Goal: Contribute content: Contribute content

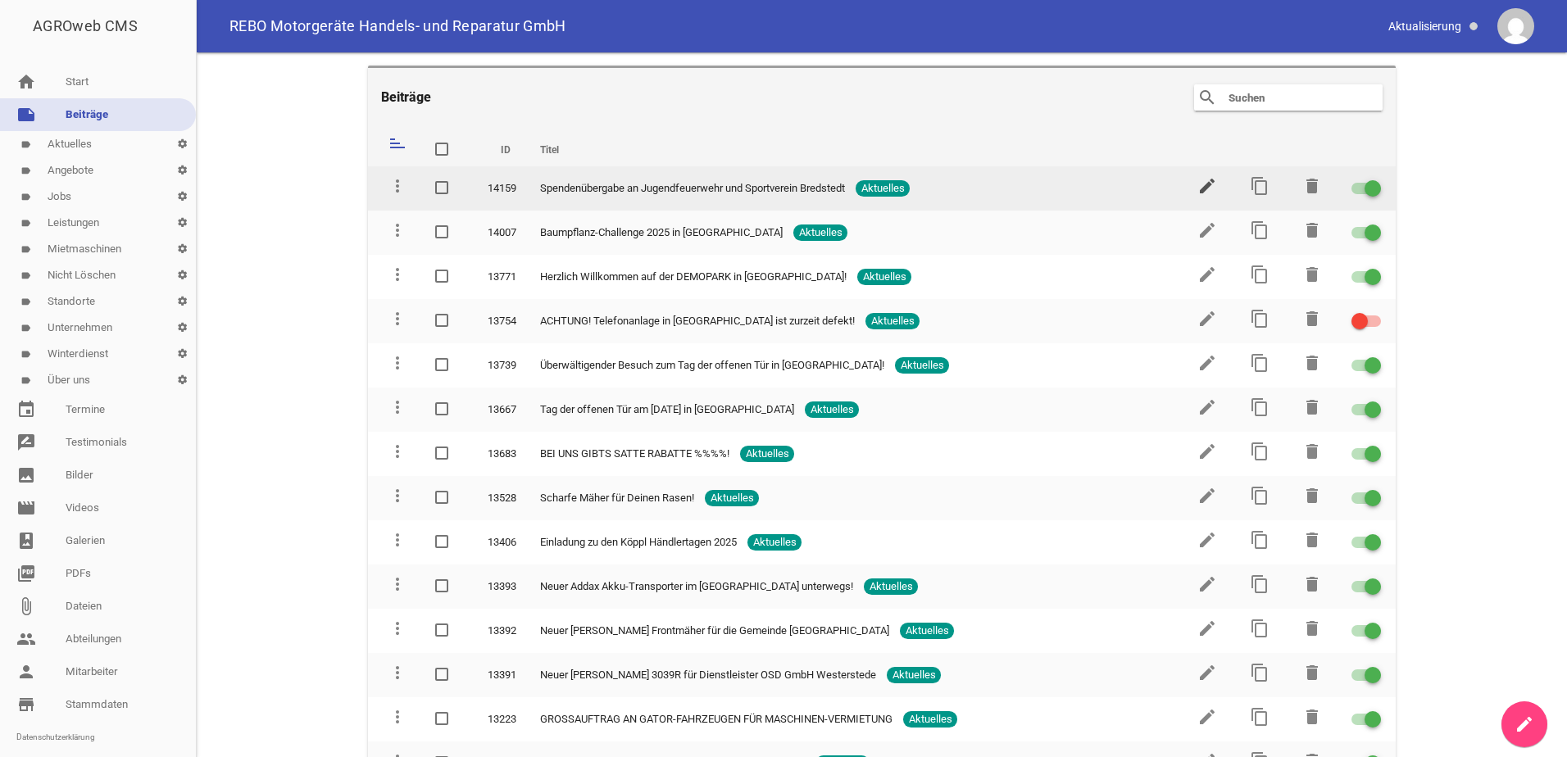
click at [1197, 184] on icon "edit" at bounding box center [1207, 186] width 20 height 20
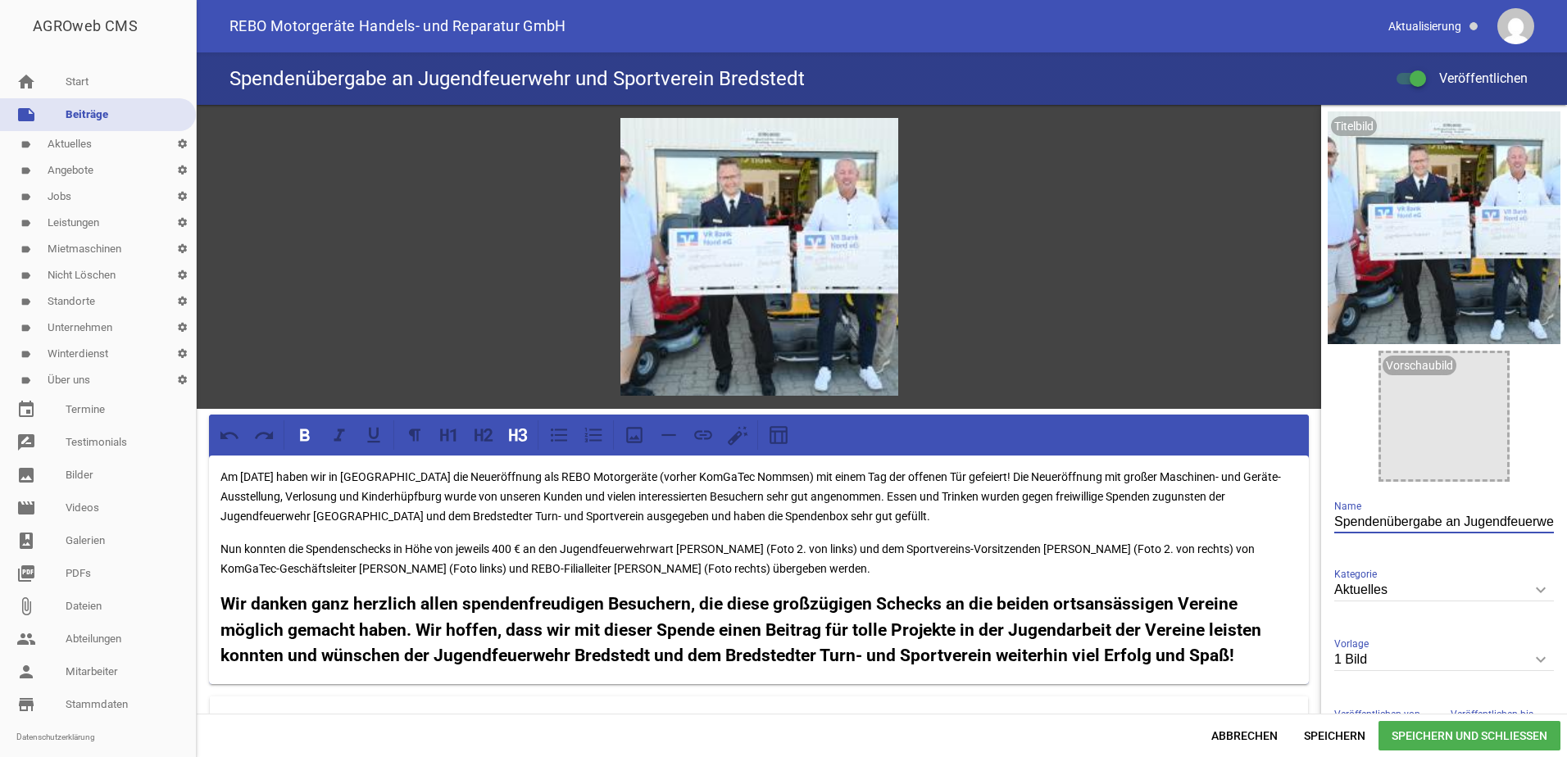
click at [1544, 520] on input "Spendenübergabe an Jugendfeuerwehr und Sportverein Bredstedt" at bounding box center [1444, 522] width 220 height 22
click at [1255, 735] on span "Abbrechen" at bounding box center [1244, 736] width 93 height 30
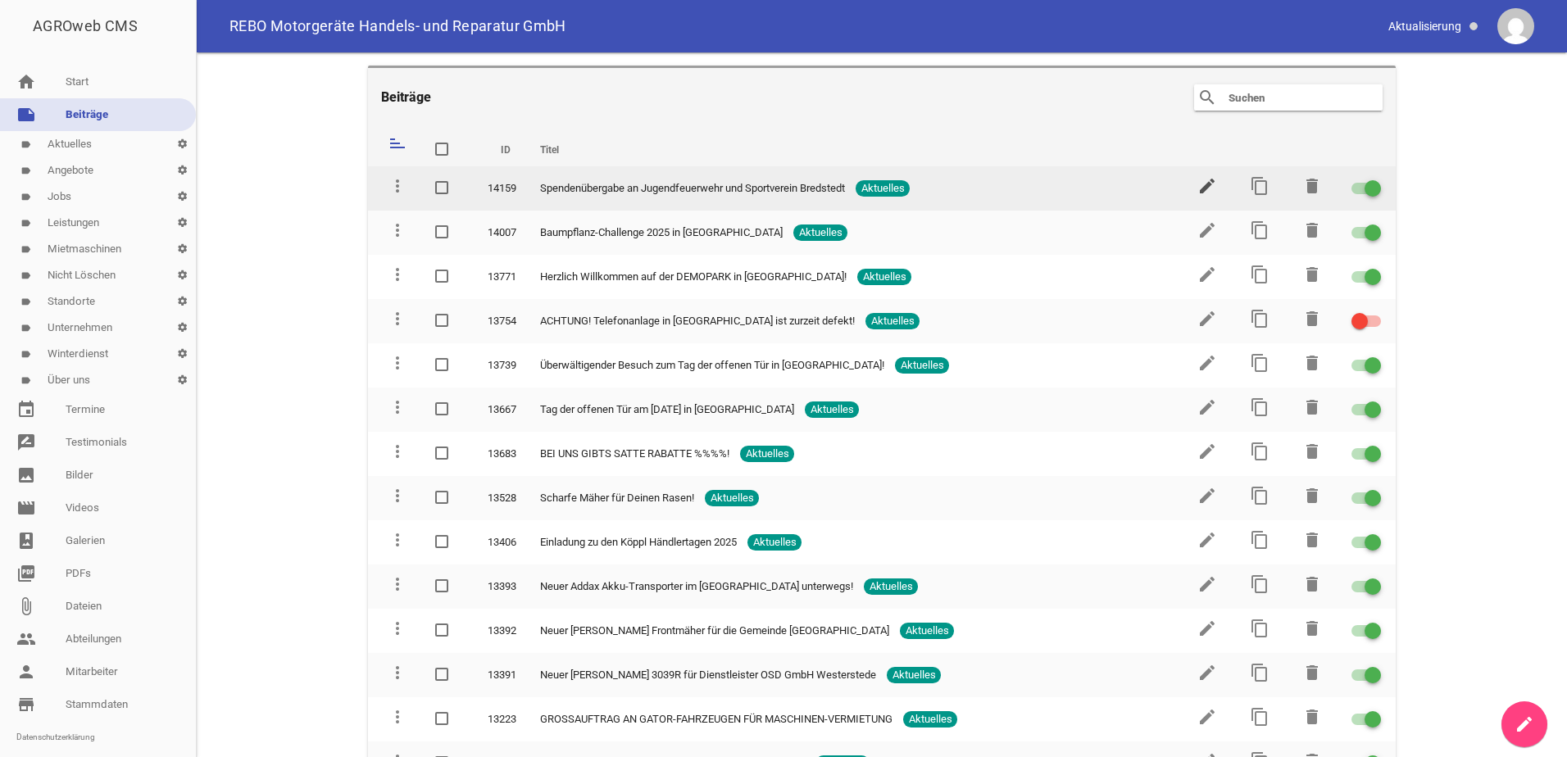
click at [1200, 186] on icon "edit" at bounding box center [1207, 186] width 20 height 20
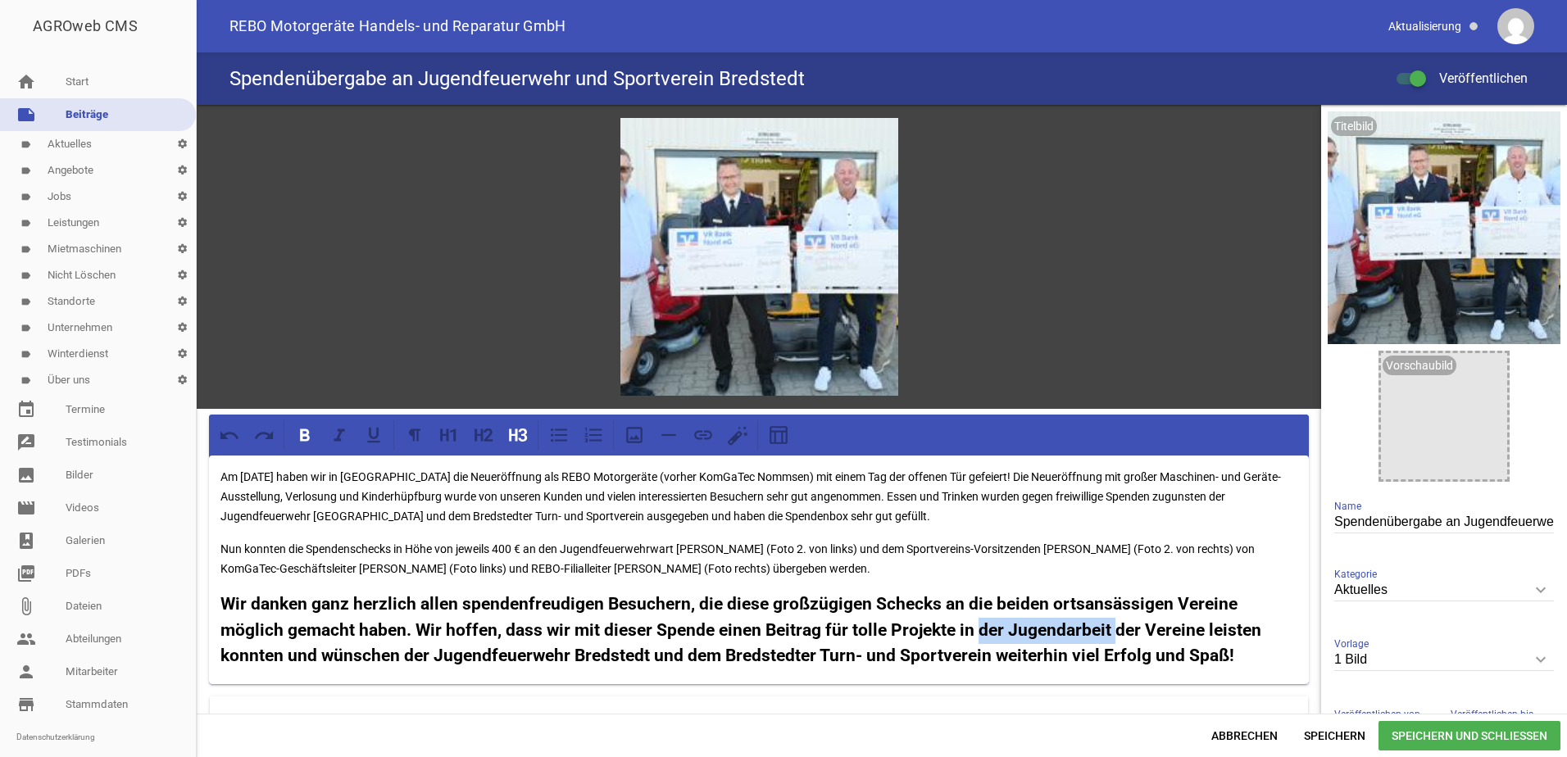
drag, startPoint x: 1115, startPoint y: 628, endPoint x: 977, endPoint y: 631, distance: 137.7
click at [977, 631] on strong "Wir danken ganz herzlich allen spendenfreudigen Besuchern, die diese großzügige…" at bounding box center [742, 629] width 1045 height 71
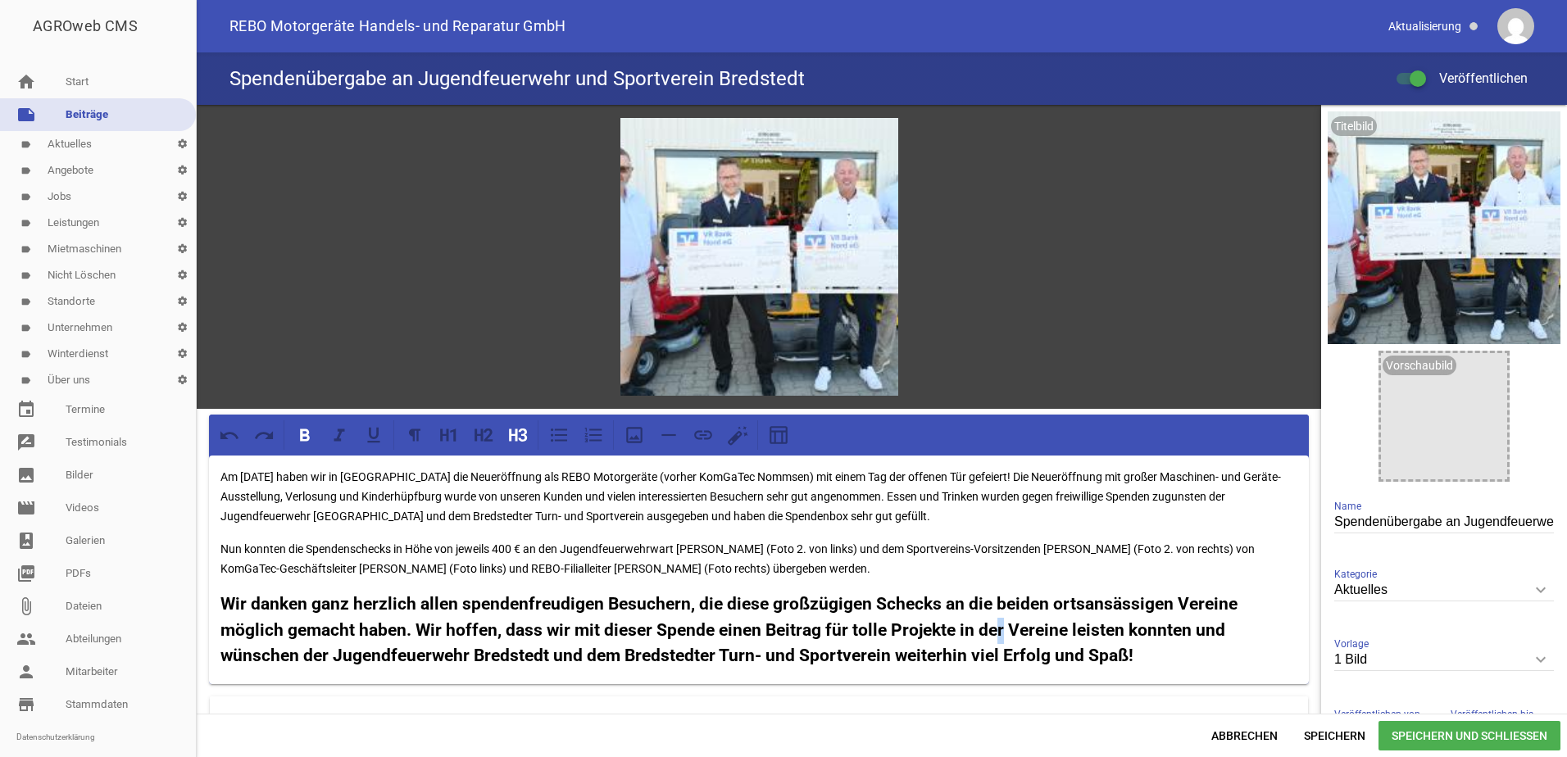
click at [994, 629] on strong "Wir danken ganz herzlich allen spendenfreudigen Besuchern, die diese großzügige…" at bounding box center [730, 629] width 1021 height 71
click at [1069, 628] on strong "Wir danken ganz herzlich allen spendenfreudigen Besuchern, die diese großzügige…" at bounding box center [730, 629] width 1021 height 71
click at [1329, 729] on span "Speichern" at bounding box center [1335, 736] width 88 height 30
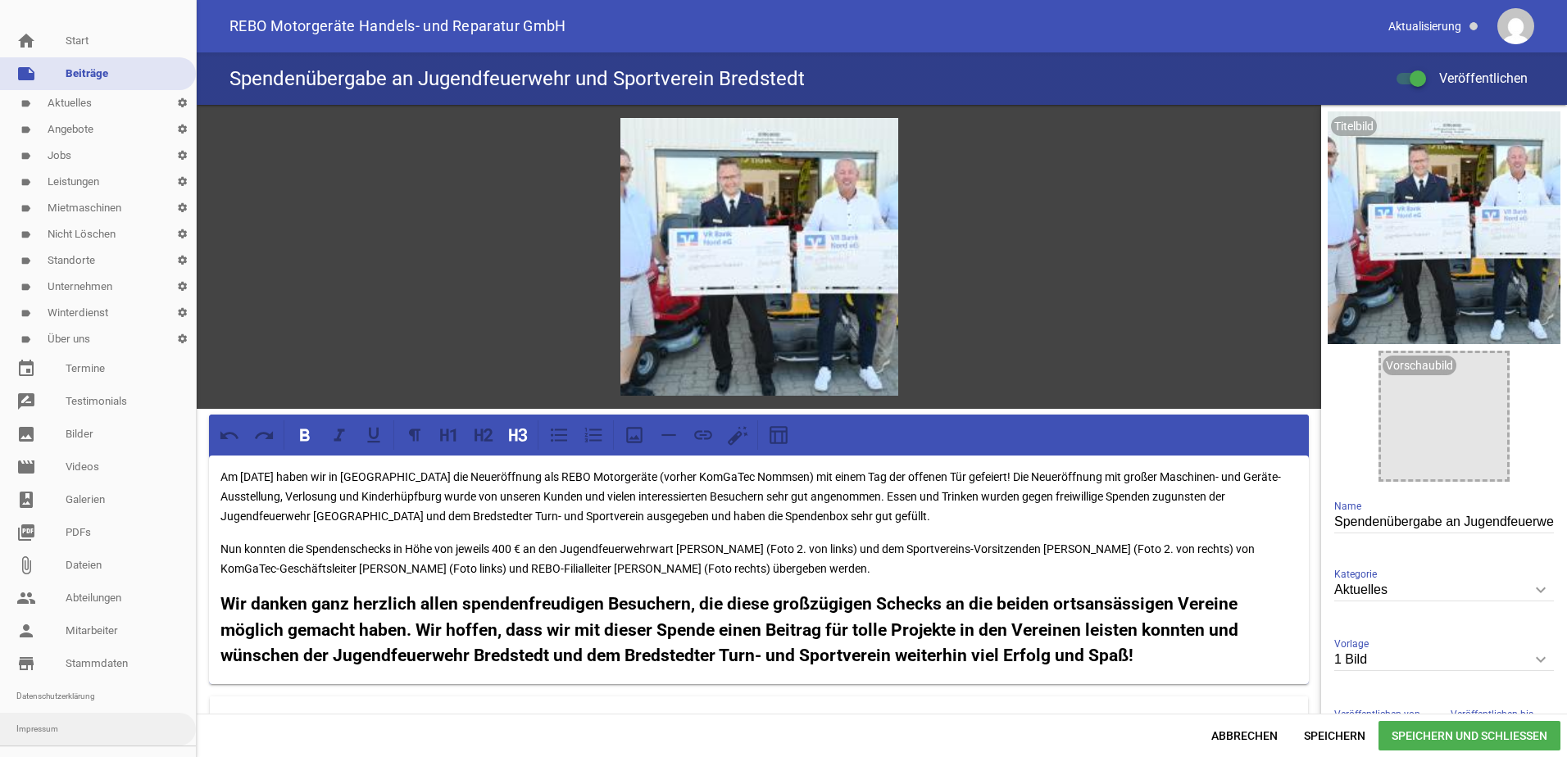
scroll to position [63, 0]
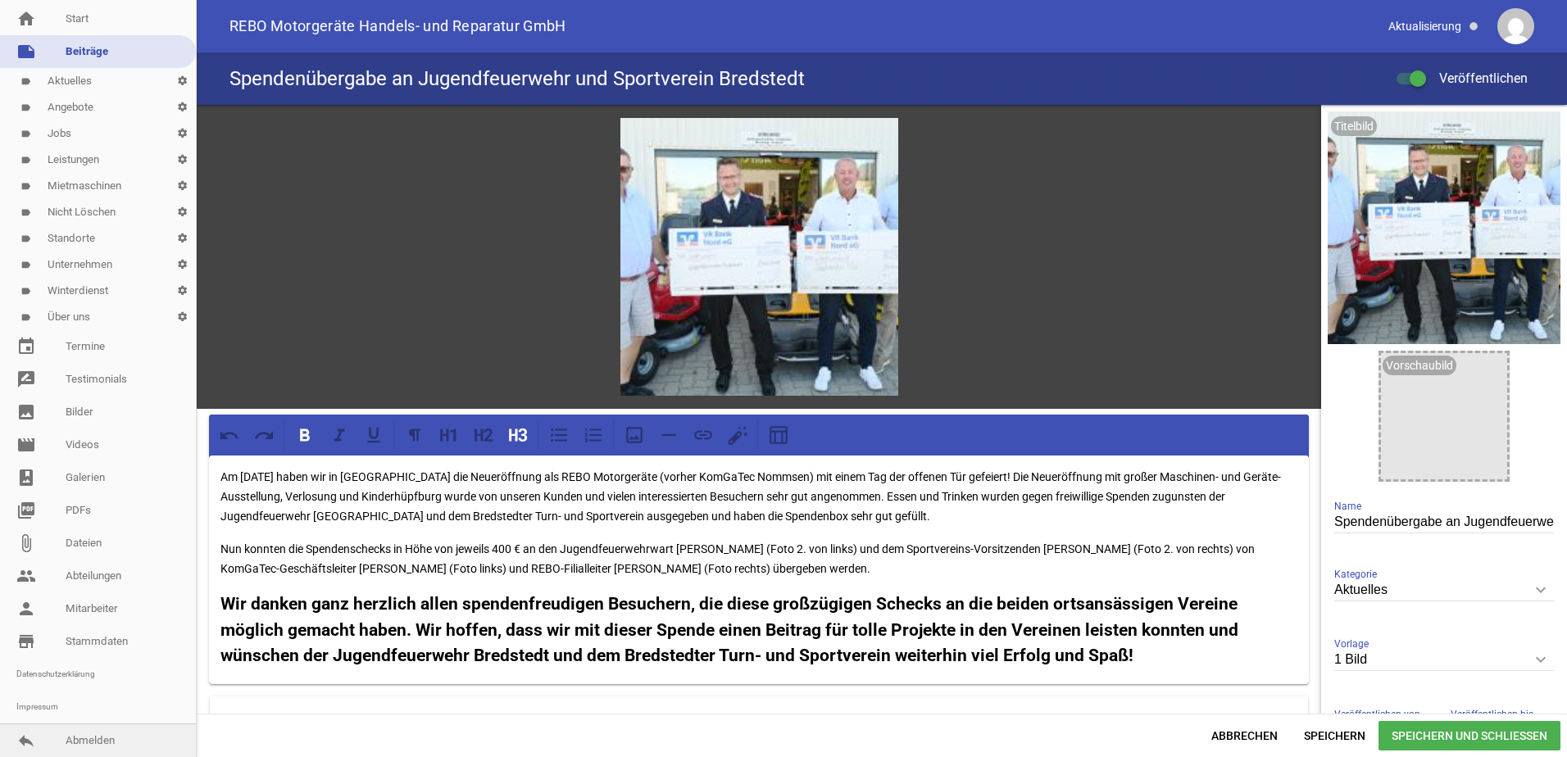
click at [93, 743] on link "reply Abmelden" at bounding box center [98, 741] width 196 height 33
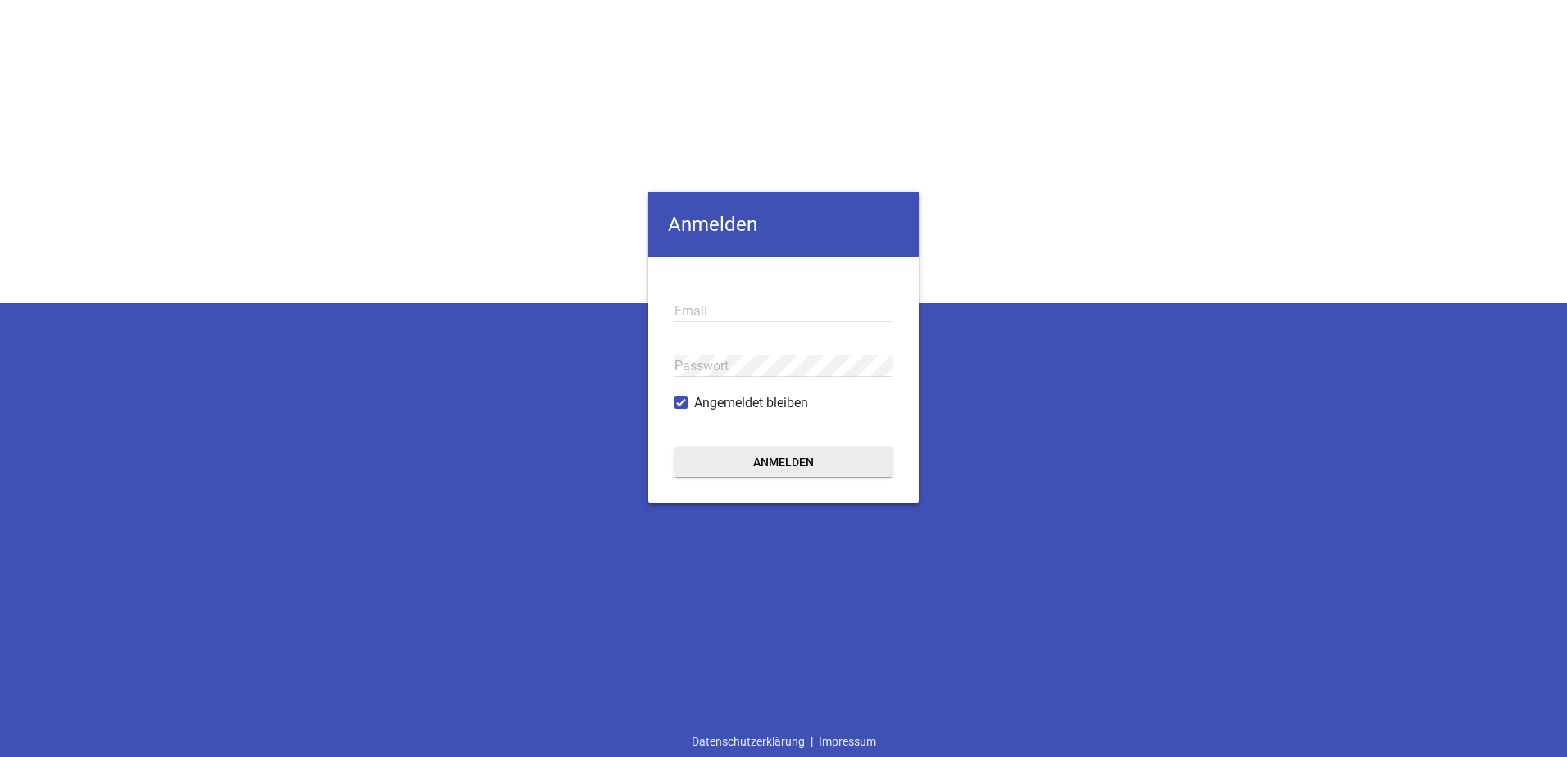
type input "[EMAIL_ADDRESS][DOMAIN_NAME]"
